Goal: Check status: Check status

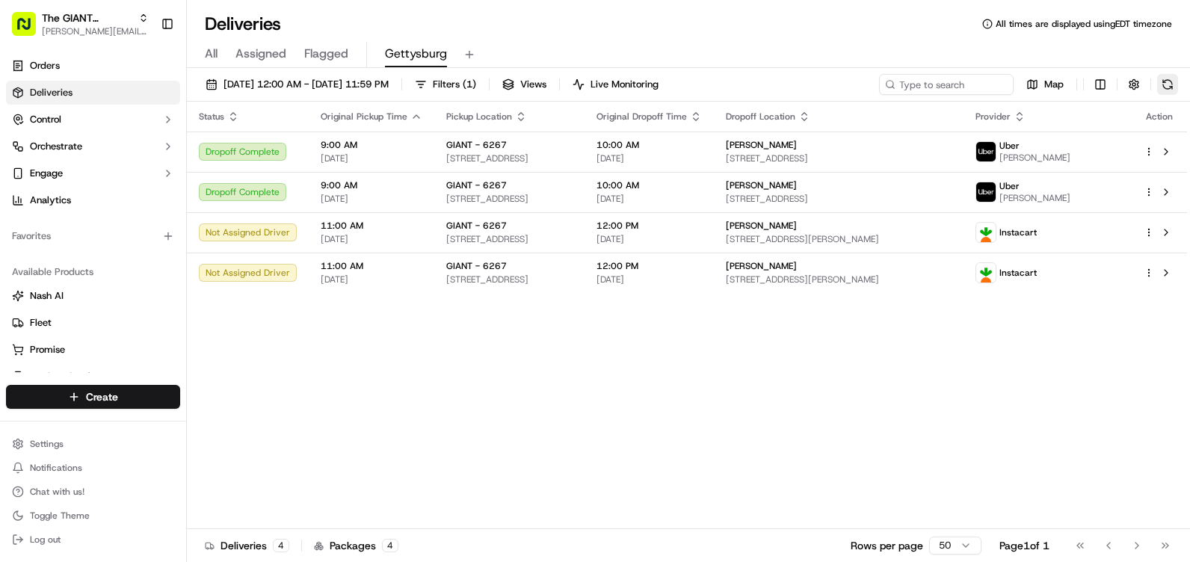
click at [1174, 85] on button at bounding box center [1167, 84] width 21 height 21
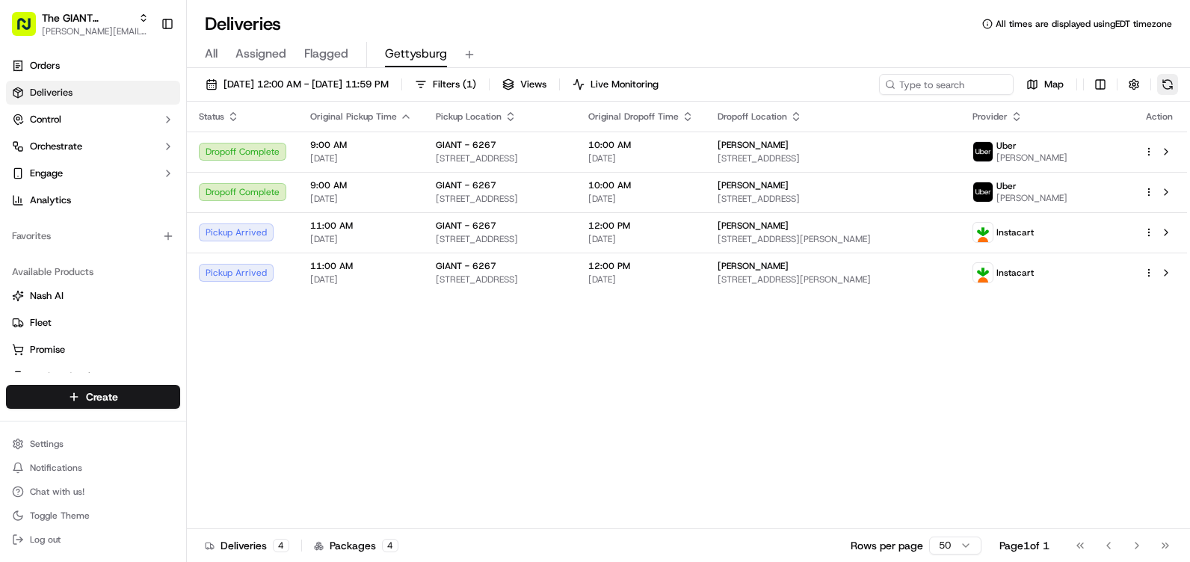
click at [1163, 77] on button at bounding box center [1167, 84] width 21 height 21
click at [1171, 90] on button at bounding box center [1167, 84] width 21 height 21
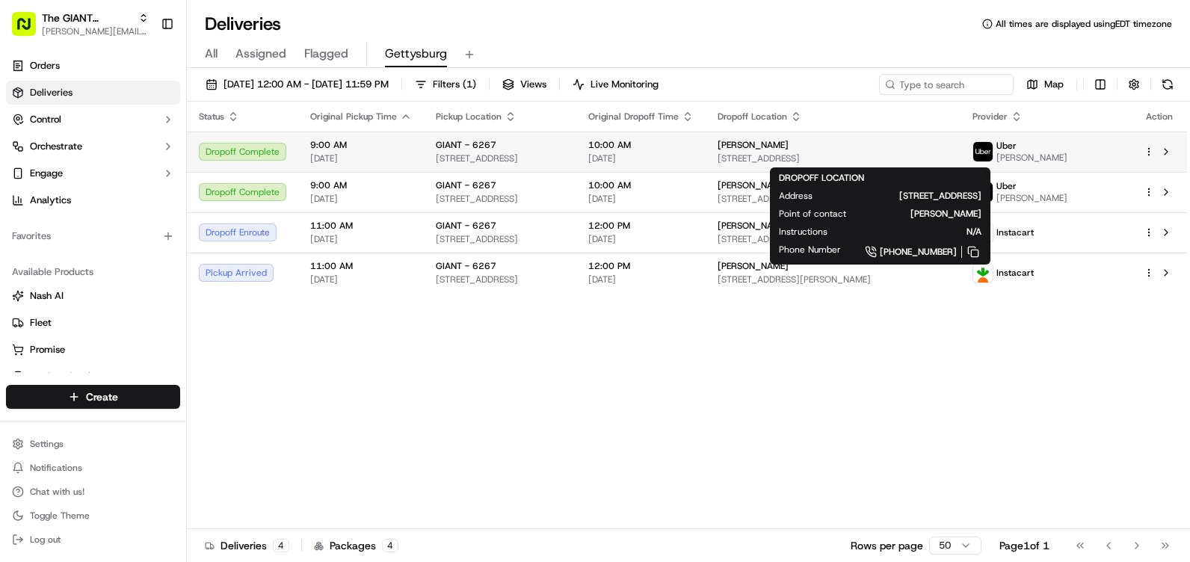
click at [851, 160] on span "[STREET_ADDRESS]" at bounding box center [832, 158] width 231 height 12
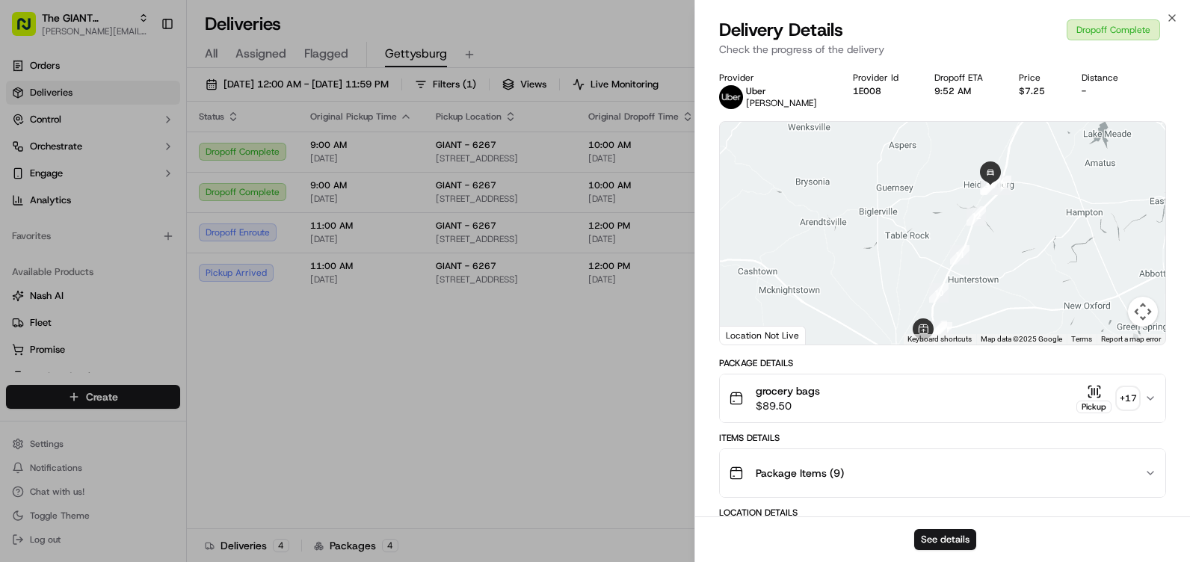
drag, startPoint x: 995, startPoint y: 279, endPoint x: 998, endPoint y: 294, distance: 14.4
click at [998, 293] on div at bounding box center [942, 233] width 445 height 223
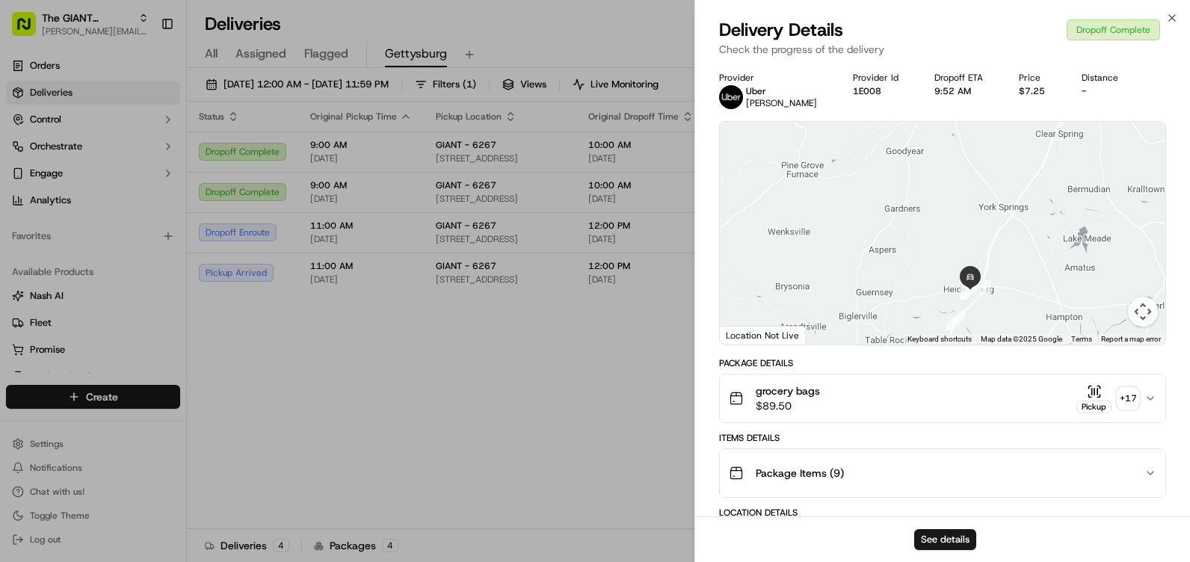
drag, startPoint x: 1027, startPoint y: 211, endPoint x: 1013, endPoint y: 289, distance: 79.6
click at [1013, 289] on div at bounding box center [942, 233] width 445 height 223
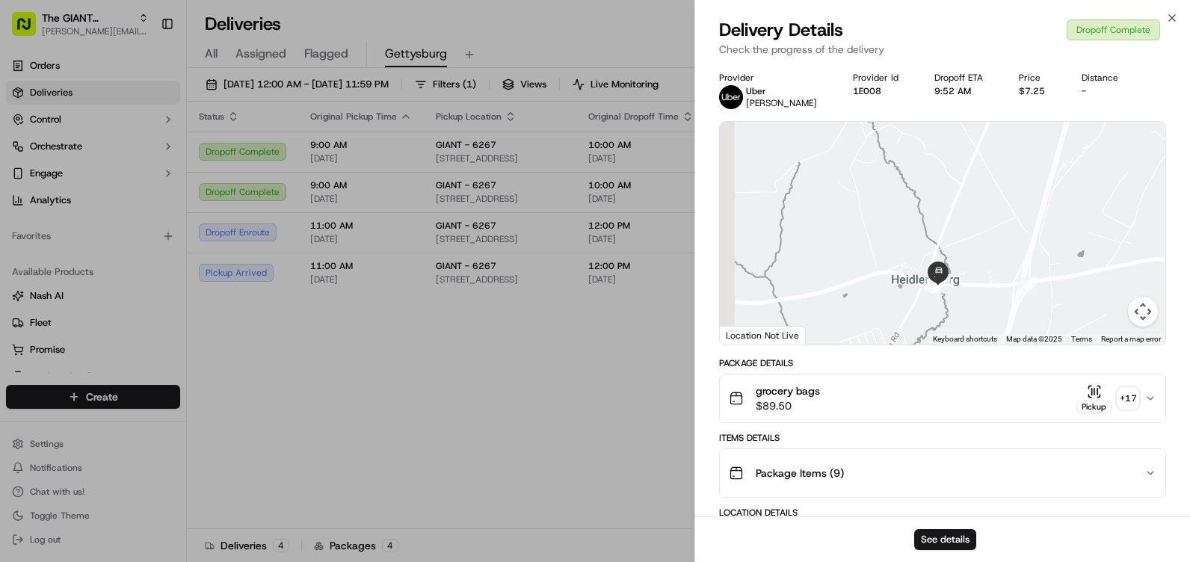
drag, startPoint x: 884, startPoint y: 300, endPoint x: 1155, endPoint y: 294, distance: 271.3
click at [1155, 294] on div at bounding box center [942, 233] width 445 height 223
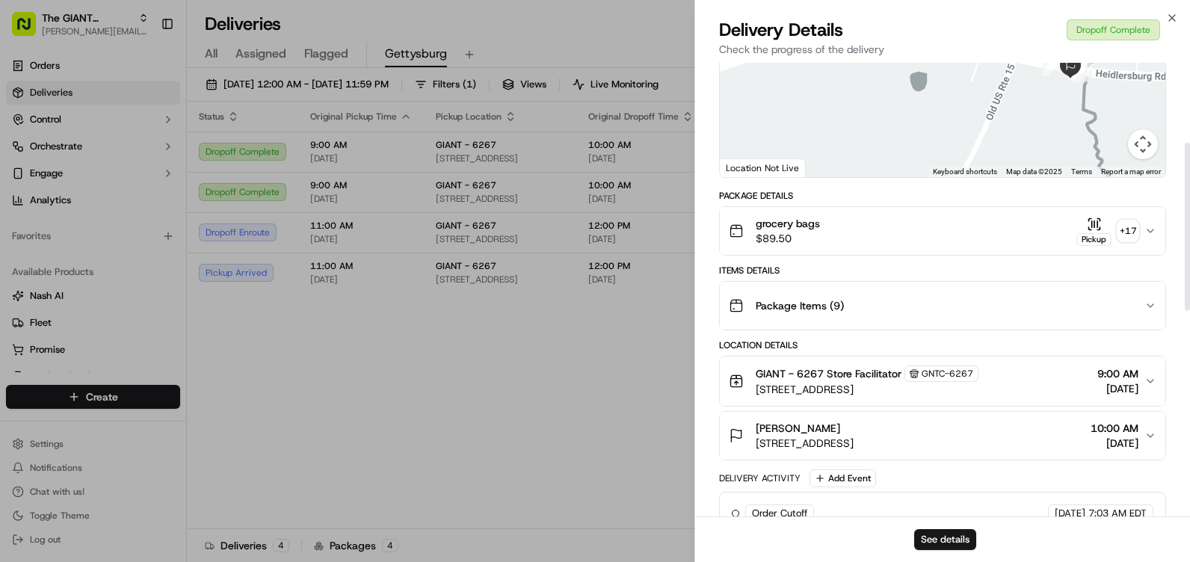
scroll to position [299, 0]
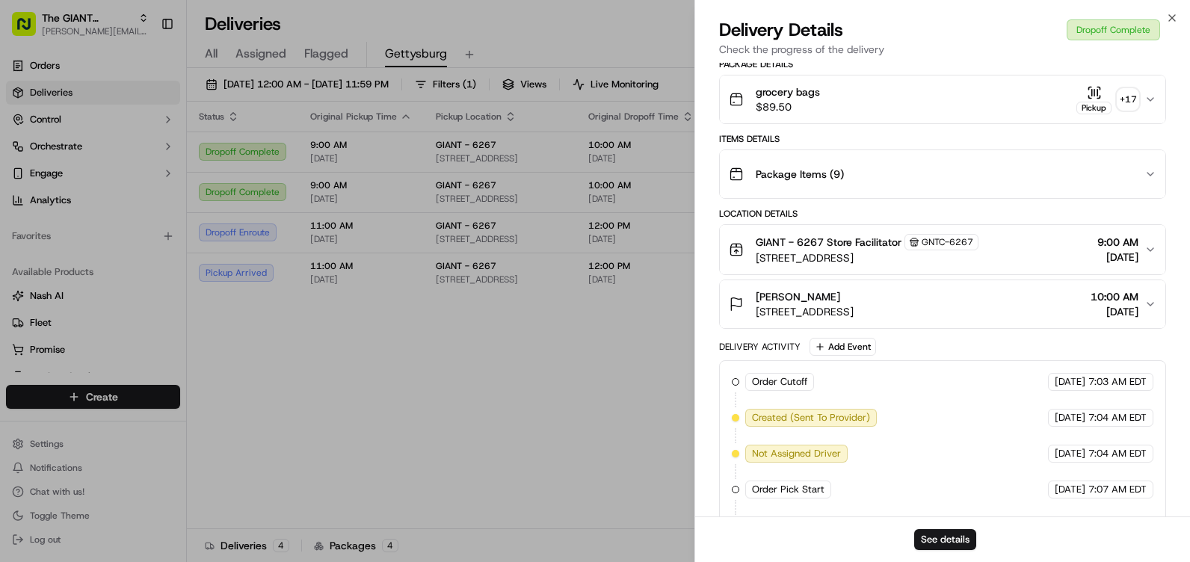
click at [1146, 301] on icon "button" at bounding box center [1150, 304] width 12 height 12
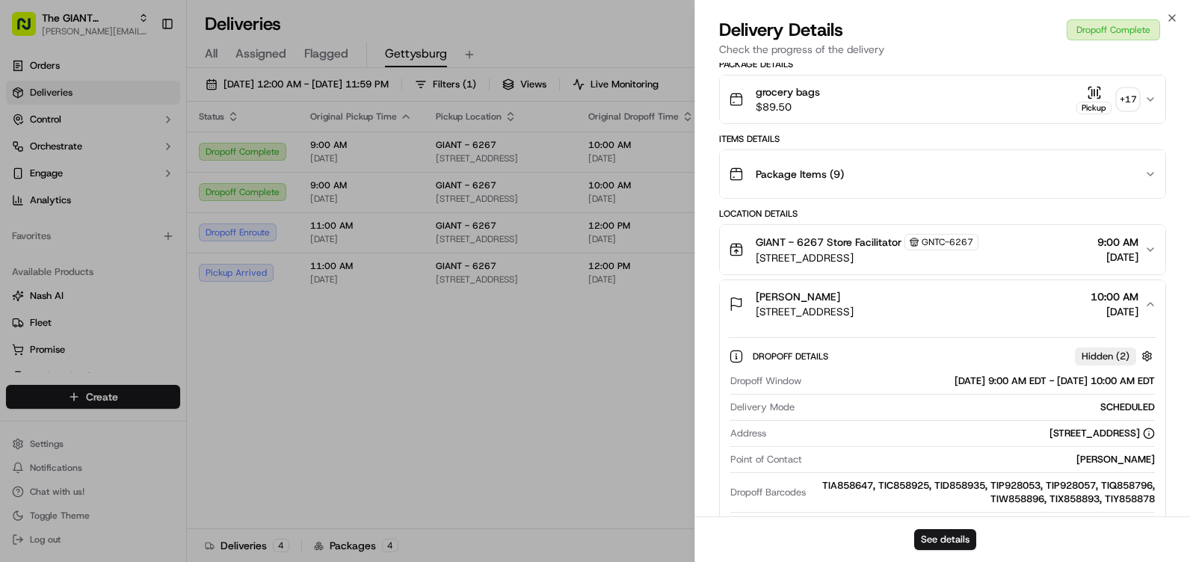
click at [1113, 356] on span "Hidden ( 2 )" at bounding box center [1105, 356] width 48 height 13
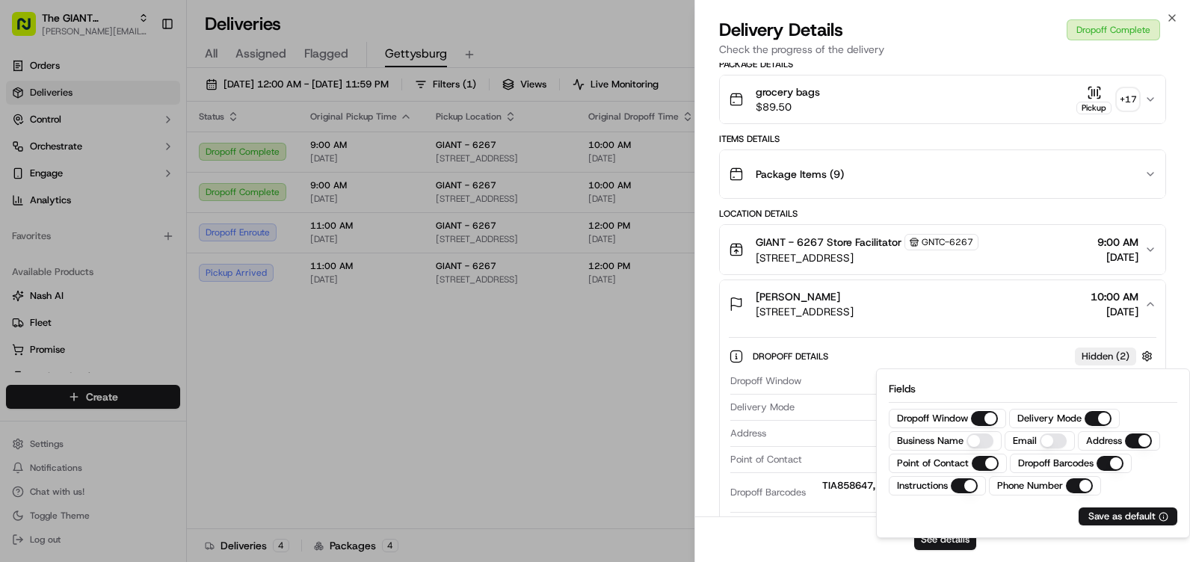
click at [1113, 356] on span "Hidden ( 2 )" at bounding box center [1105, 356] width 48 height 13
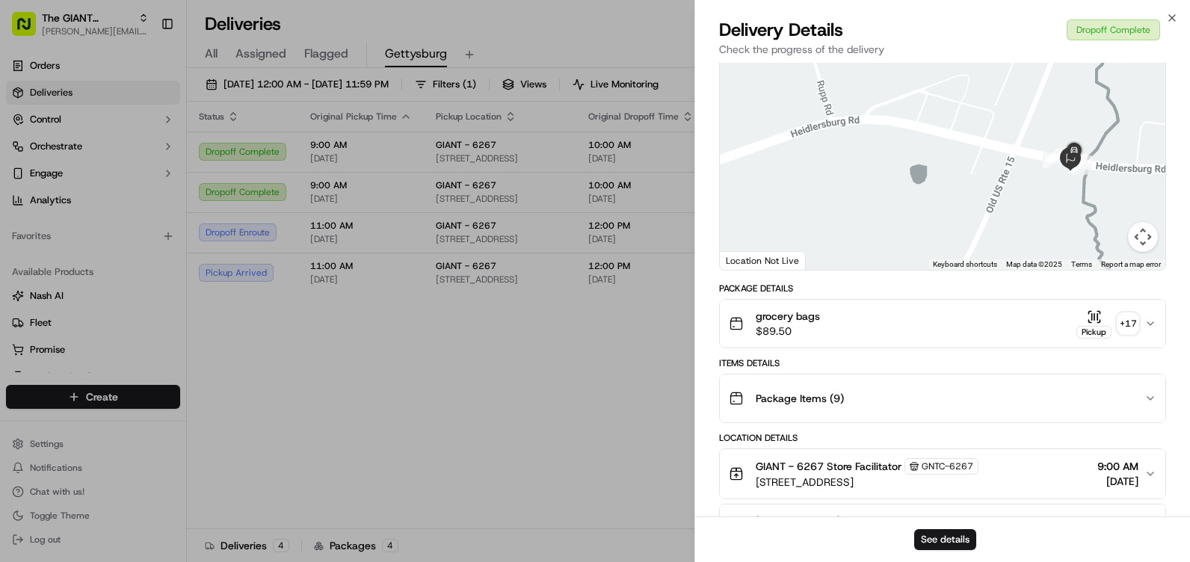
scroll to position [0, 0]
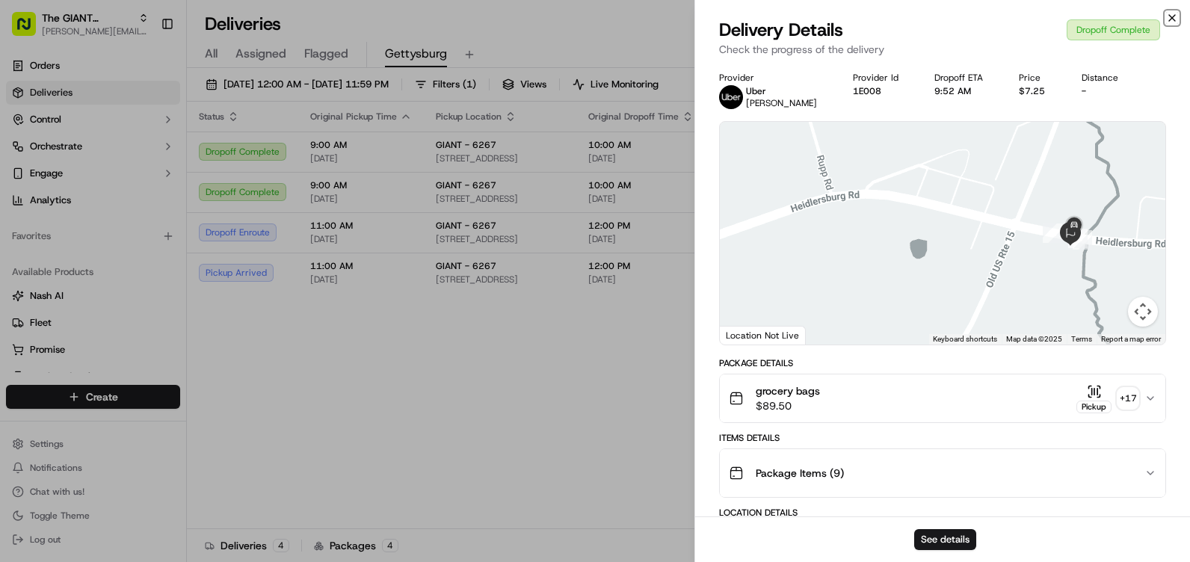
click at [1175, 14] on icon "button" at bounding box center [1172, 18] width 12 height 12
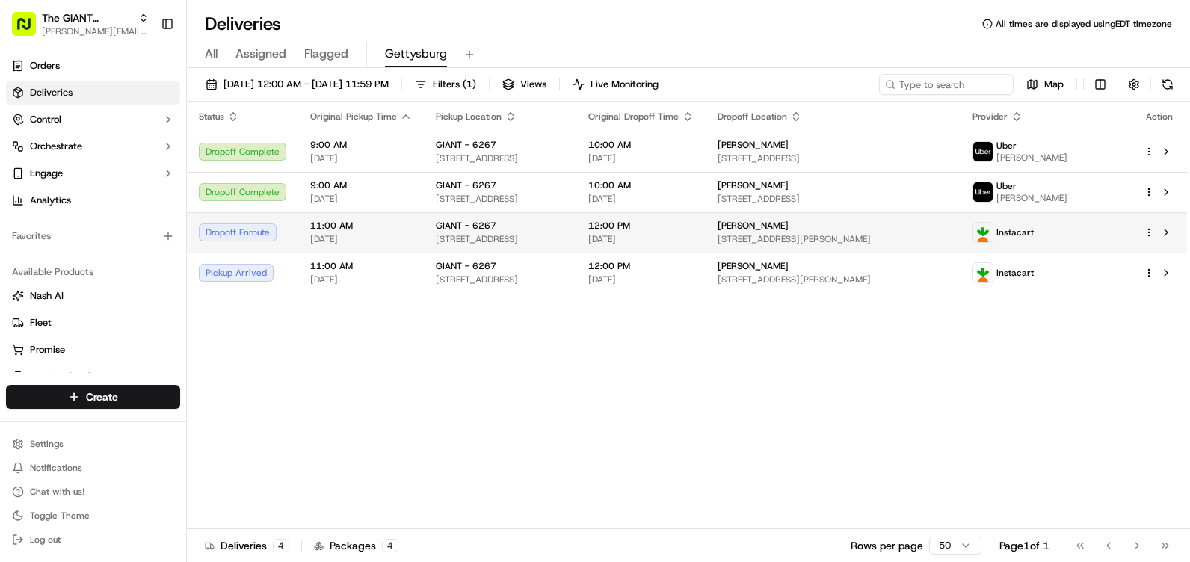
click at [551, 243] on span "[STREET_ADDRESS]" at bounding box center [500, 239] width 129 height 12
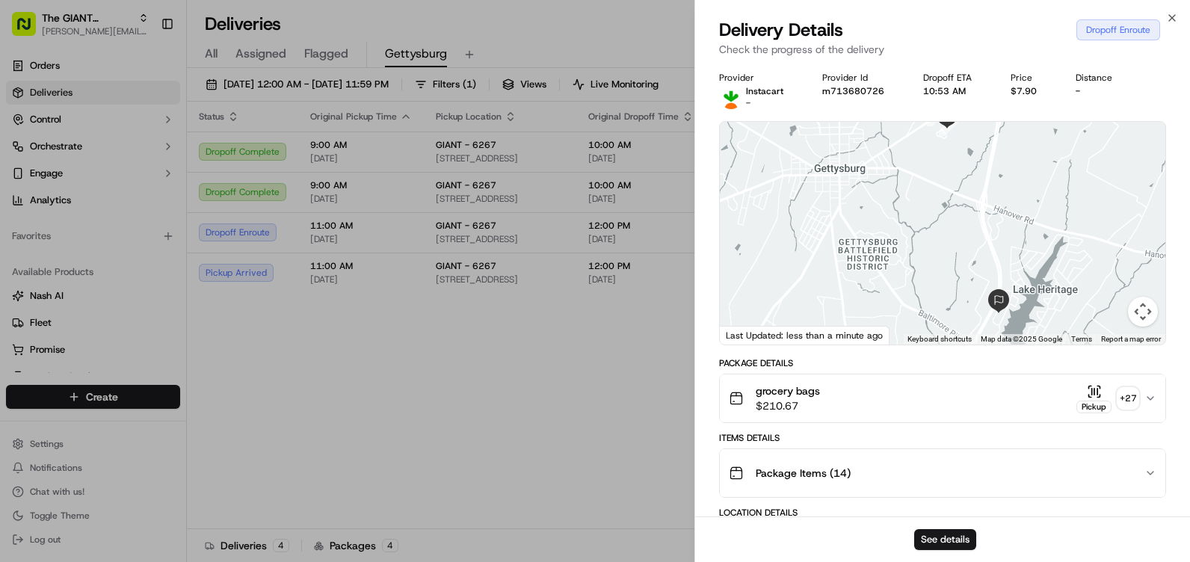
drag, startPoint x: 1010, startPoint y: 239, endPoint x: 1018, endPoint y: 222, distance: 18.7
click at [1018, 222] on div at bounding box center [942, 233] width 445 height 223
drag, startPoint x: 1021, startPoint y: 211, endPoint x: 1016, endPoint y: 163, distance: 48.0
click at [1016, 163] on div at bounding box center [942, 233] width 445 height 223
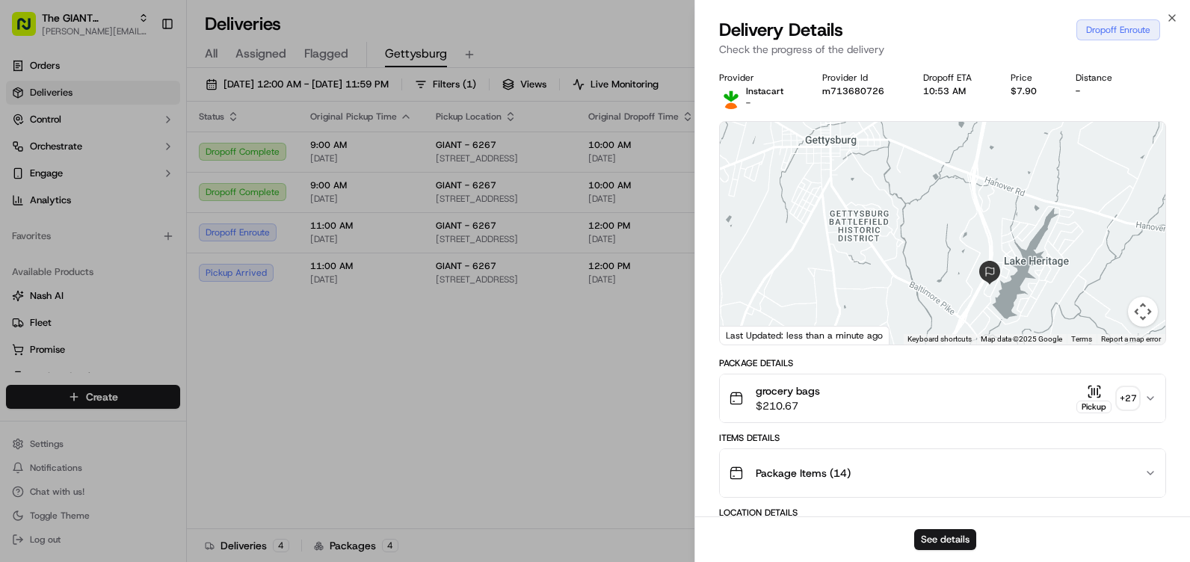
click at [1178, 15] on div "Close Delivery Details Dropoff Enroute Check the progress of the delivery Provi…" at bounding box center [941, 281] width 495 height 562
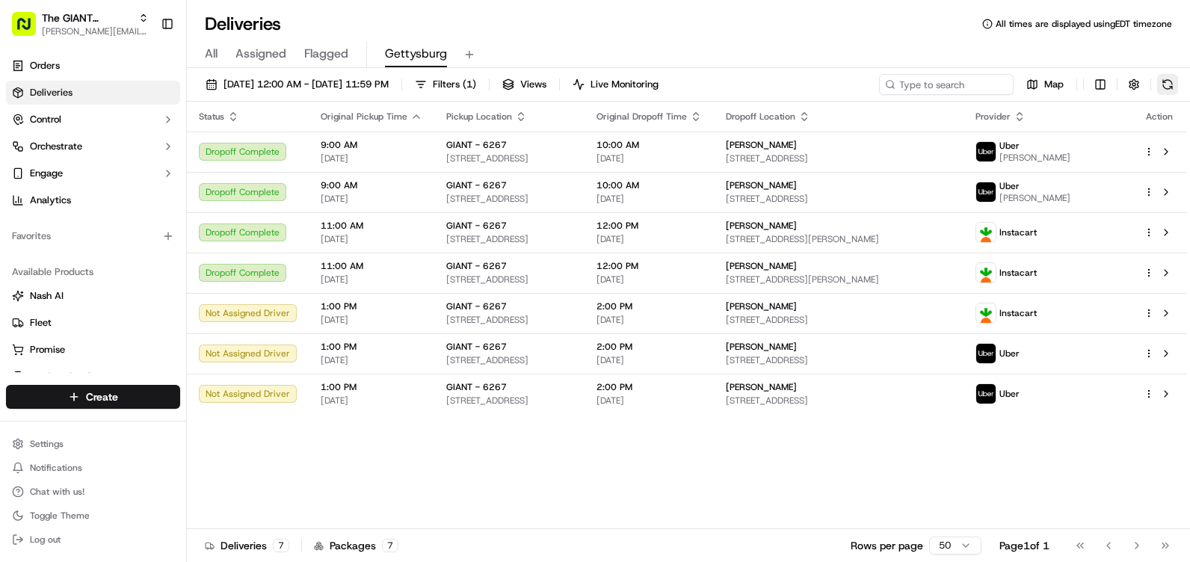
click at [1172, 86] on button at bounding box center [1167, 84] width 21 height 21
